Goal: Task Accomplishment & Management: Use online tool/utility

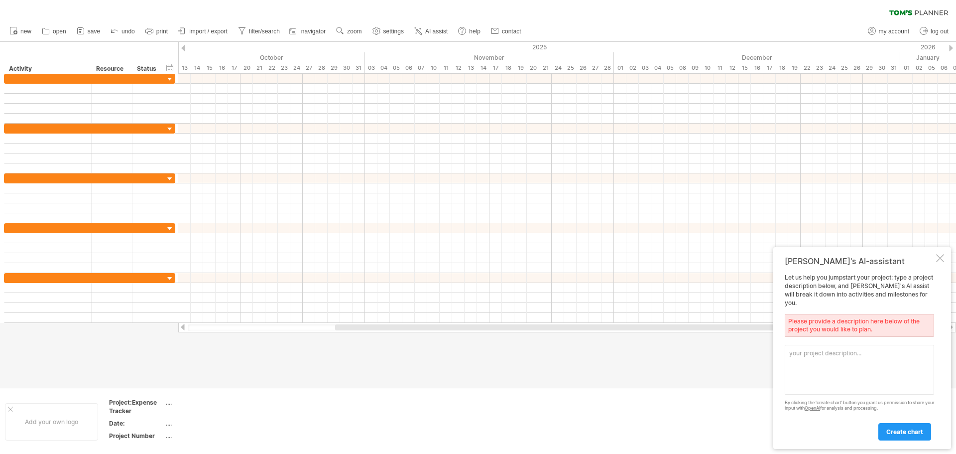
click at [818, 360] on textarea at bounding box center [859, 370] width 149 height 50
click at [199, 31] on span "import / export" at bounding box center [208, 31] width 38 height 7
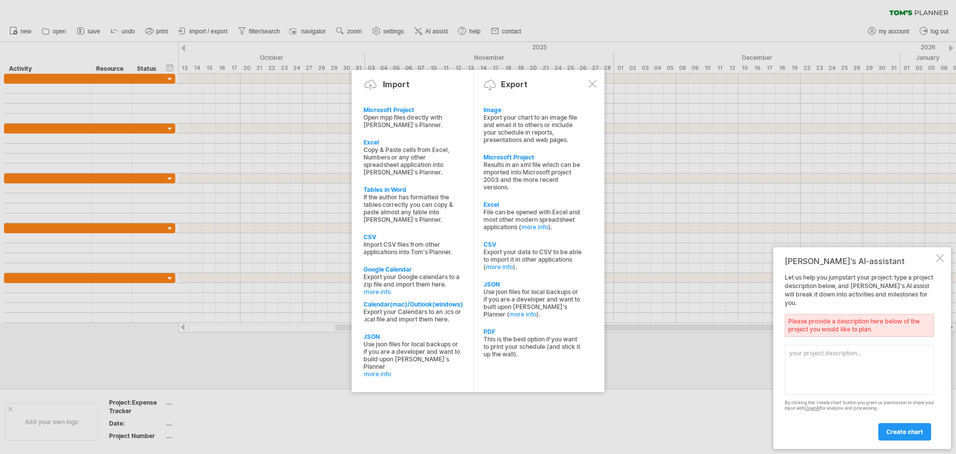
click at [806, 360] on textarea at bounding box center [859, 370] width 149 height 50
paste textarea "Planning & Requirements UI Design Backend Development Frontend Development Inte…"
type textarea "Planning & Requirements UI Design Backend Development Frontend Development Inte…"
click at [895, 428] on span "create chart" at bounding box center [904, 431] width 37 height 7
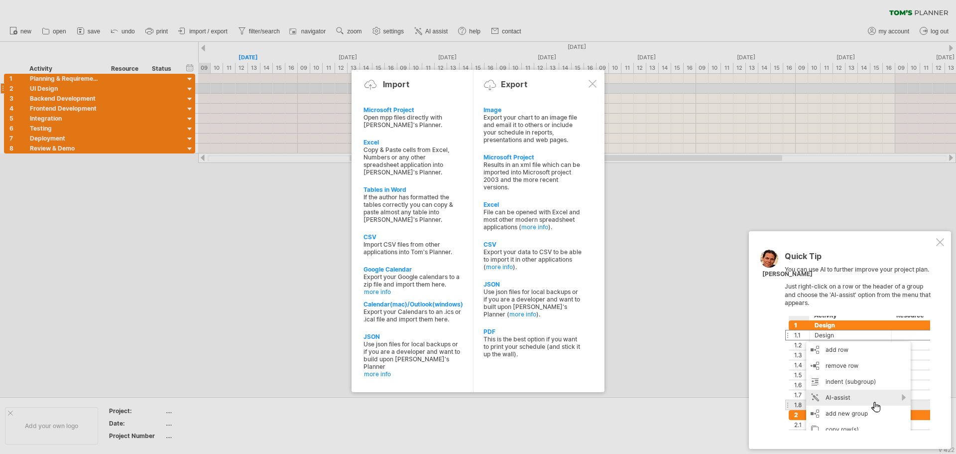
click at [594, 86] on div at bounding box center [593, 84] width 8 height 8
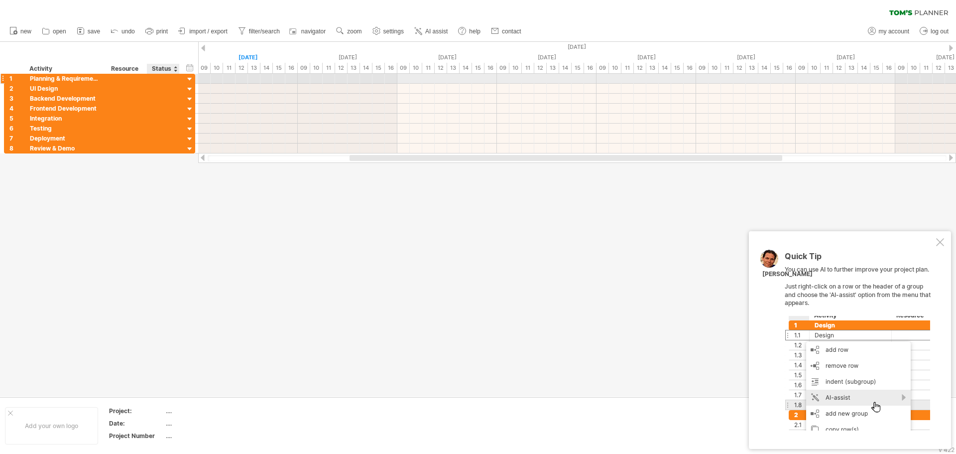
click at [190, 79] on div at bounding box center [189, 79] width 9 height 9
click at [159, 220] on div at bounding box center [478, 219] width 956 height 355
click at [206, 30] on span "import / export" at bounding box center [208, 31] width 38 height 7
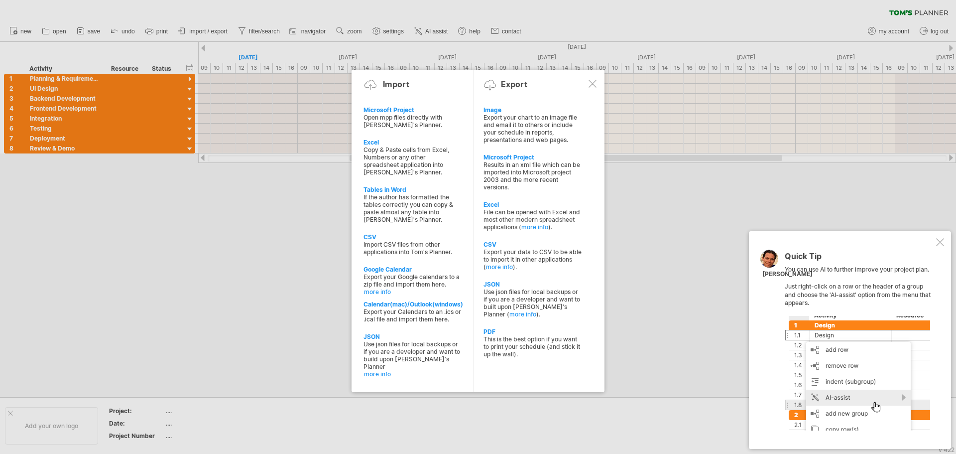
click at [591, 85] on div at bounding box center [593, 84] width 8 height 8
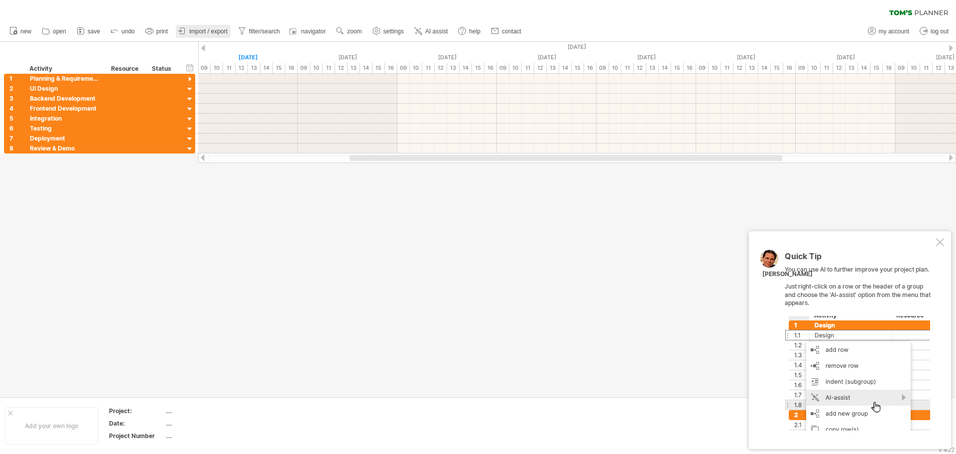
click at [217, 31] on span "import / export" at bounding box center [208, 31] width 38 height 7
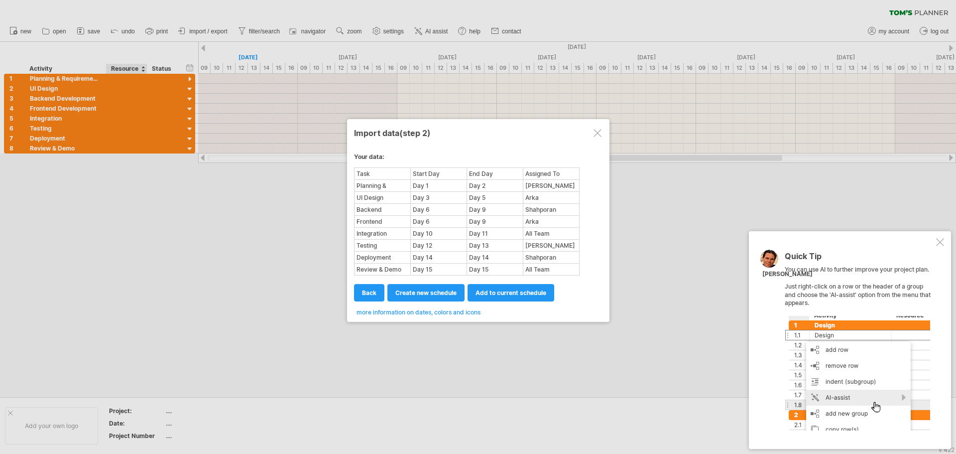
click at [537, 184] on div "[PERSON_NAME]" at bounding box center [551, 185] width 55 height 10
click at [536, 185] on div "[PERSON_NAME]" at bounding box center [551, 185] width 55 height 10
click at [535, 185] on div "[PERSON_NAME]" at bounding box center [551, 185] width 55 height 10
click at [411, 313] on span "more information on dates, colors and icons" at bounding box center [419, 311] width 124 height 7
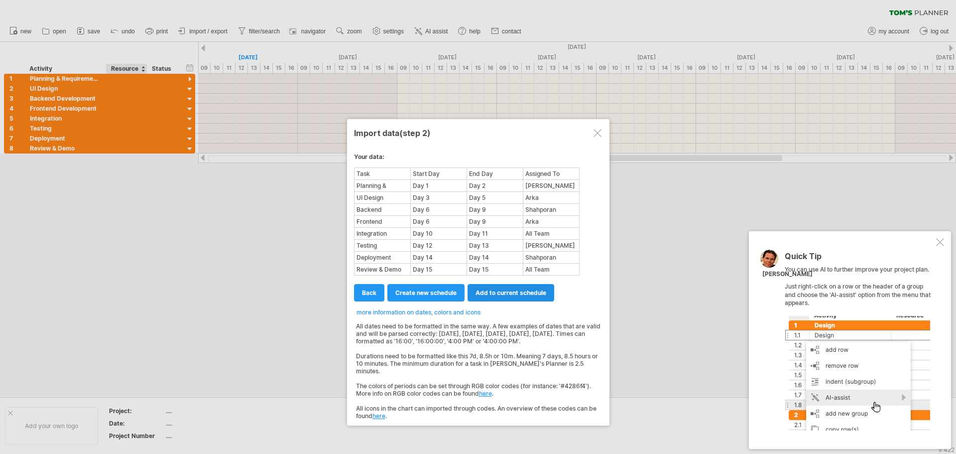
click at [512, 294] on span "add to current schedule" at bounding box center [511, 292] width 71 height 7
select select "********"
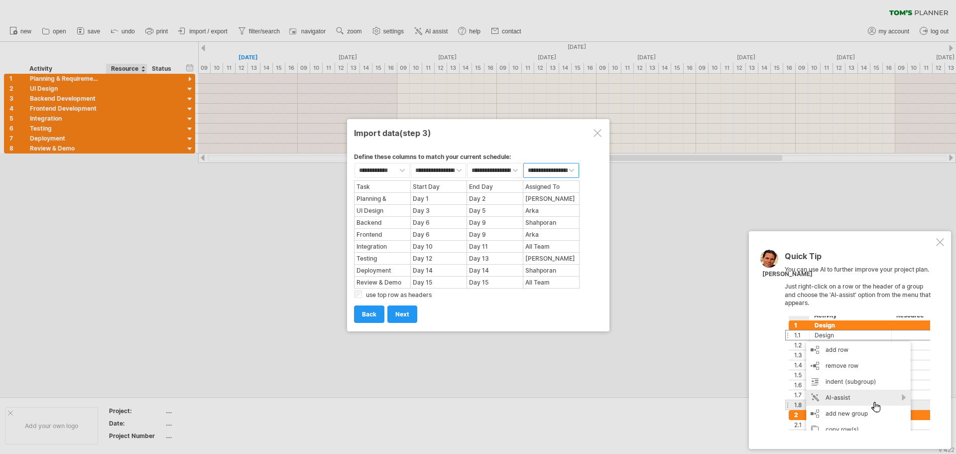
click at [545, 167] on select "**********" at bounding box center [550, 170] width 55 height 15
click at [546, 167] on select "**********" at bounding box center [550, 170] width 55 height 15
click at [400, 313] on span "next" at bounding box center [402, 313] width 14 height 7
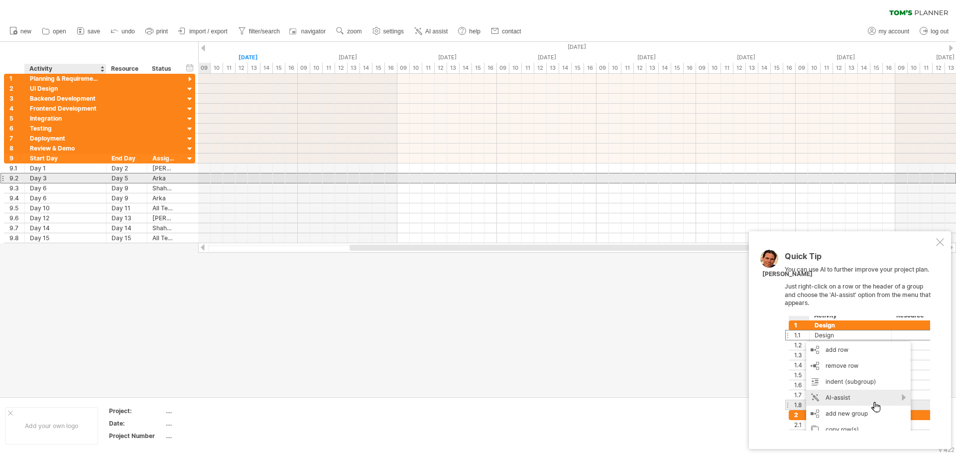
click at [42, 175] on div "Day 3" at bounding box center [65, 177] width 71 height 9
click at [49, 180] on input "*****" at bounding box center [65, 177] width 71 height 9
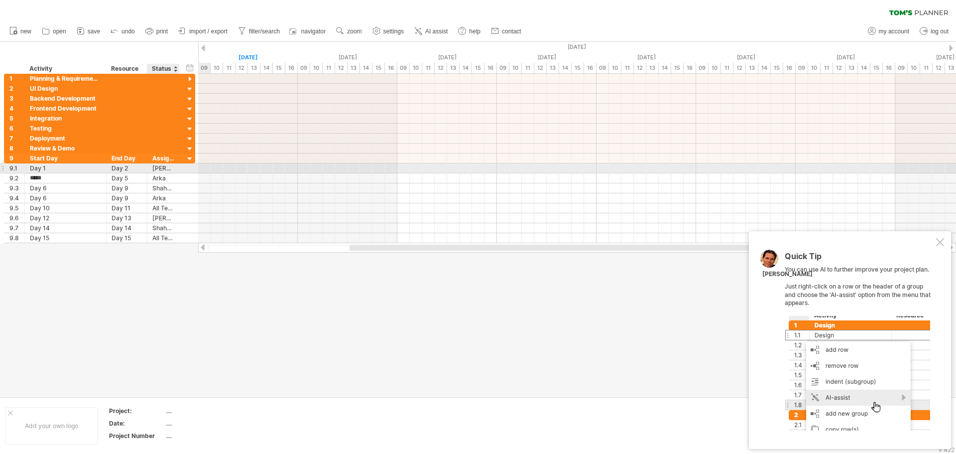
click at [165, 165] on div "[PERSON_NAME]" at bounding box center [163, 167] width 22 height 9
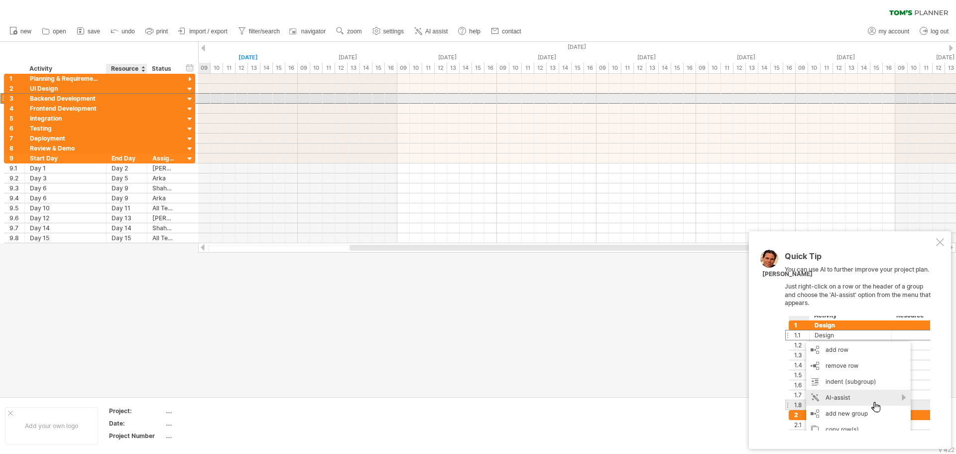
click at [147, 99] on div at bounding box center [127, 98] width 41 height 9
click at [190, 97] on div at bounding box center [189, 99] width 9 height 9
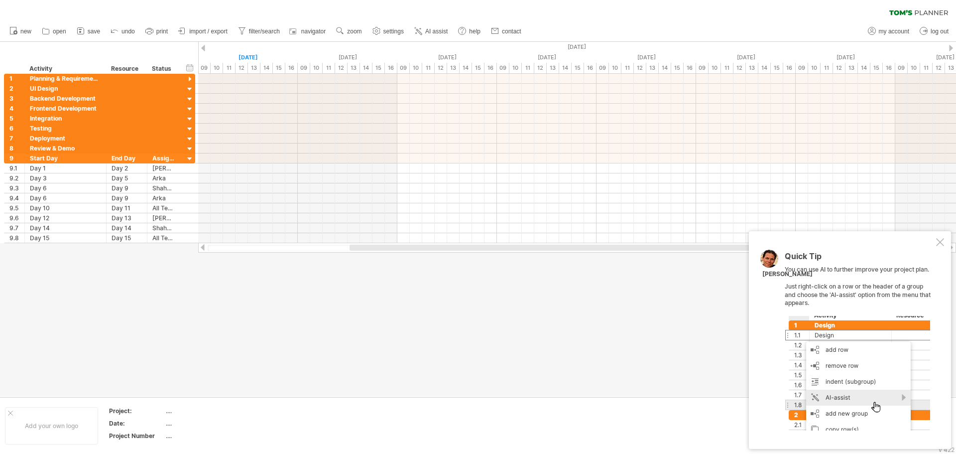
click at [702, 377] on div at bounding box center [478, 219] width 956 height 355
